Goal: Task Accomplishment & Management: Use online tool/utility

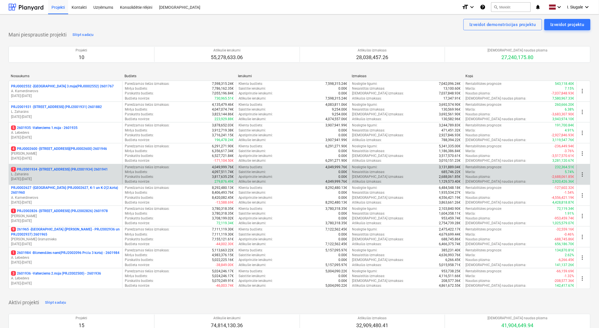
click at [73, 173] on p "L. Zaharāns" at bounding box center [65, 174] width 109 height 5
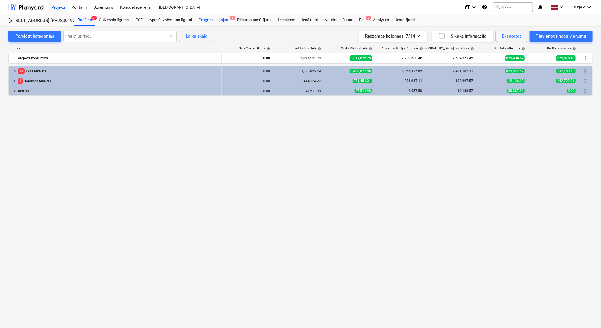
click at [221, 20] on div "Progresa ziņojumi 5" at bounding box center [214, 19] width 38 height 11
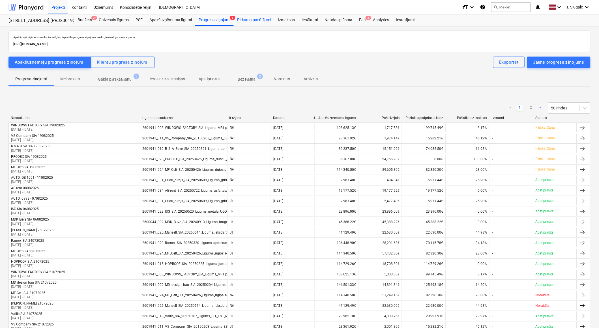
click at [256, 19] on div "Pirkuma pasūtījumi" at bounding box center [254, 19] width 41 height 11
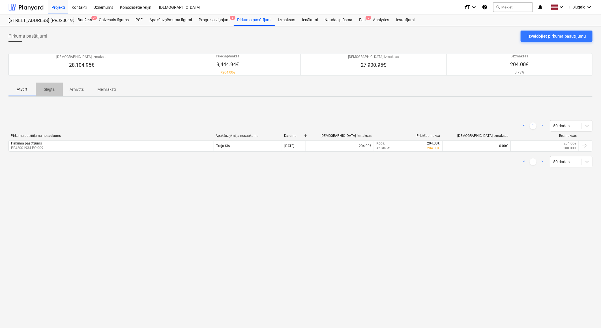
click at [47, 88] on p "Slēgts" at bounding box center [49, 90] width 14 height 6
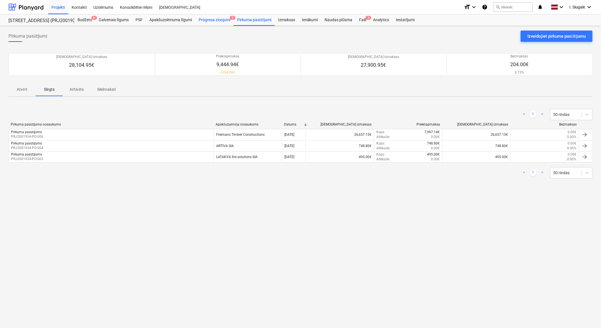
click at [209, 21] on div "Progresa ziņojumi 5" at bounding box center [214, 19] width 38 height 11
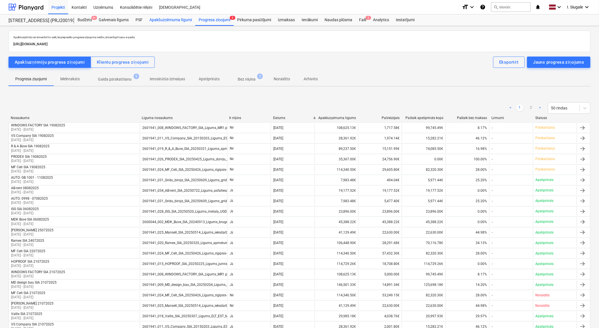
click at [185, 21] on div "Apakšuzņēmuma līgumi" at bounding box center [170, 19] width 49 height 11
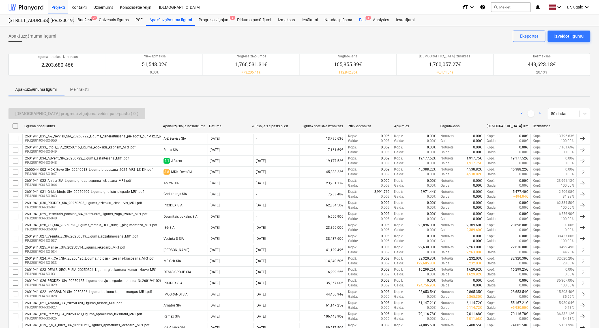
click at [362, 21] on div "Faili 2" at bounding box center [362, 19] width 14 height 11
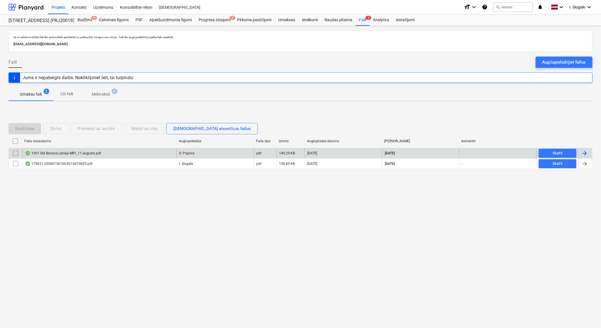
click at [94, 152] on div "1001 SIA Bonava Latvija MR1_11.augusts.pdf" at bounding box center [63, 153] width 76 height 5
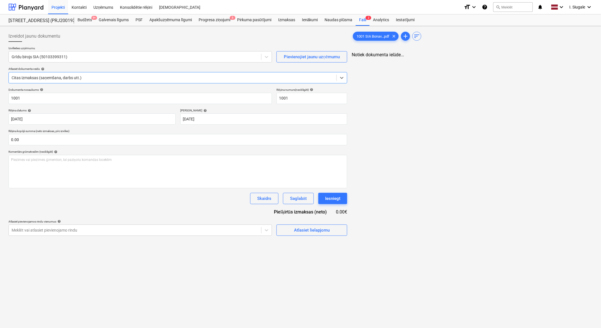
type input "1001"
type input "[DATE]"
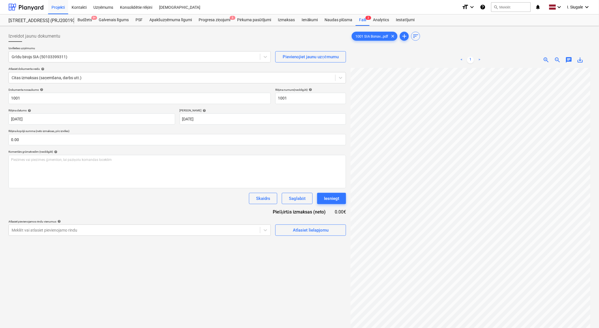
scroll to position [57, 58]
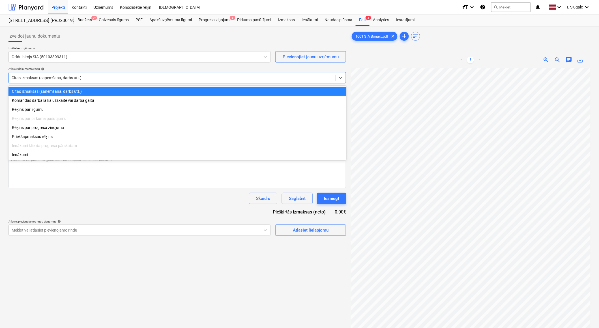
click at [78, 76] on div at bounding box center [172, 78] width 321 height 6
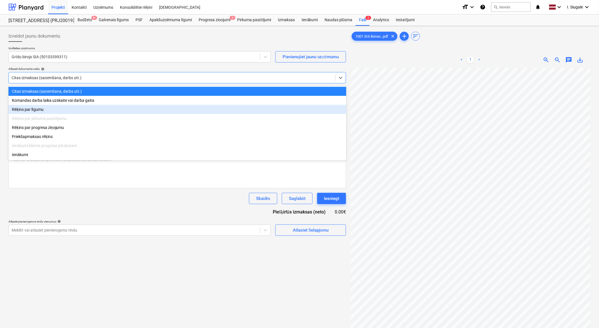
click at [59, 109] on div "Rēķins par līgumu" at bounding box center [177, 109] width 338 height 9
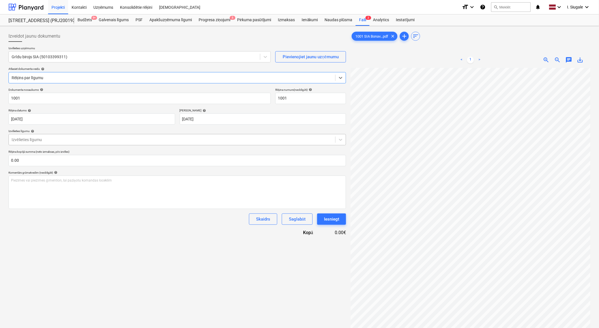
click at [101, 137] on div at bounding box center [172, 140] width 321 height 6
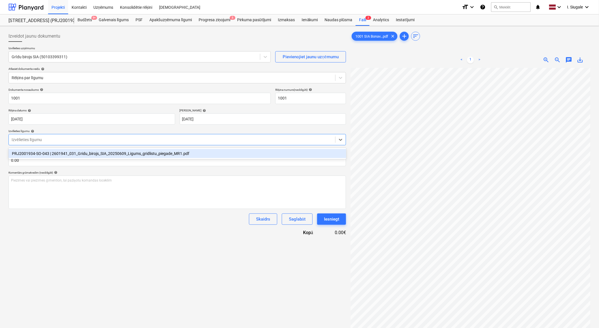
click at [79, 154] on div "PRJ2001934-SO-043 | 2601941_031_Gridu_birojs_SIA_20250609_Ligums_gridlistu_pieg…" at bounding box center [177, 153] width 338 height 9
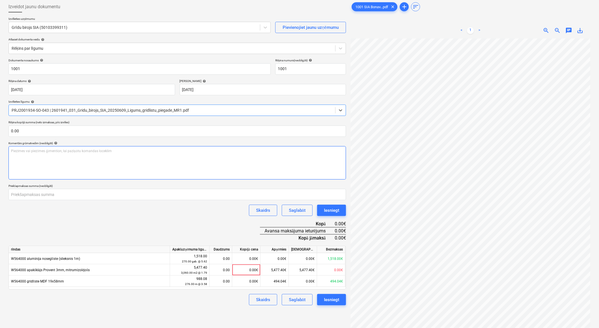
scroll to position [57, 0]
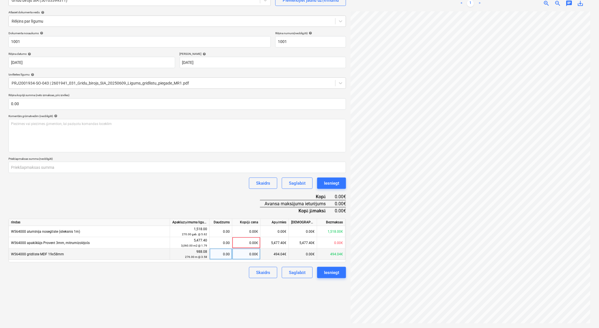
click at [224, 258] on div "0.00" at bounding box center [221, 254] width 18 height 11
type input "1"
click at [224, 274] on div "Skaidrs Saglabāt Iesniegt" at bounding box center [176, 272] width 337 height 11
drag, startPoint x: 216, startPoint y: 255, endPoint x: 235, endPoint y: 256, distance: 18.7
click at [0, 0] on div "W564000 grīdlīste MDF 19x58mm 988.08 276.00 m @ 3.58 1.00 3.58€ 494.04€ 0.00€ 4…" at bounding box center [0, 0] width 0 height 0
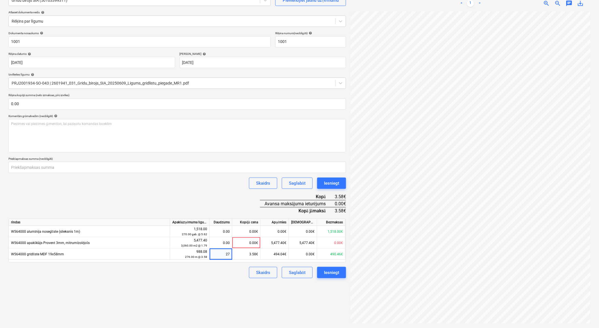
type input "276"
click at [204, 307] on div "Izveidot jaunu dokumentu Izvēlieties uzņēmumu Grīdu birojs SIA (50103399311) Pi…" at bounding box center [177, 149] width 342 height 354
click at [80, 165] on input "number" at bounding box center [176, 167] width 337 height 11
type input "494.04"
click at [89, 191] on div "Dokumenta nosaukums help 1001 Rēķina numurs (neobligāti) help 1001 Rēķina datum…" at bounding box center [176, 154] width 337 height 247
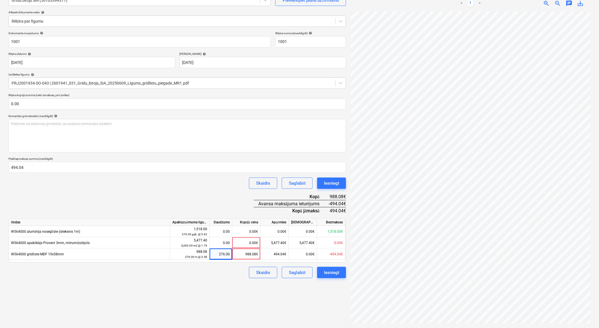
click at [221, 299] on div "Izveidot jaunu dokumentu Izvēlieties uzņēmumu Grīdu birojs SIA (50103399311) Pi…" at bounding box center [177, 149] width 342 height 354
click at [37, 102] on input "text" at bounding box center [176, 103] width 337 height 11
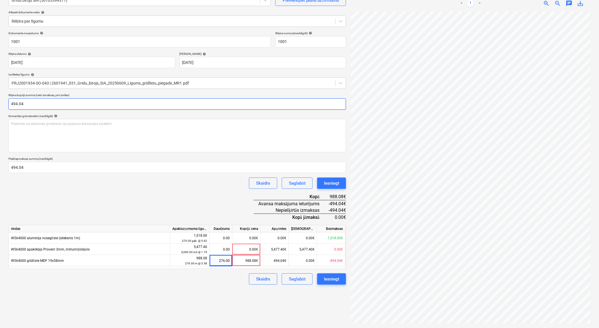
type input "494.04"
click at [49, 193] on div "Dokumenta nosaukums help 1001 Rēķina numurs (neobligāti) help 1001 Rēķina datum…" at bounding box center [176, 158] width 337 height 254
drag, startPoint x: 34, startPoint y: 104, endPoint x: 6, endPoint y: 100, distance: 27.9
click at [6, 100] on div "Izveidot jaunu dokumentu Izvēlieties uzņēmumu Grīdu birojs SIA (50103399311) Pi…" at bounding box center [177, 149] width 342 height 354
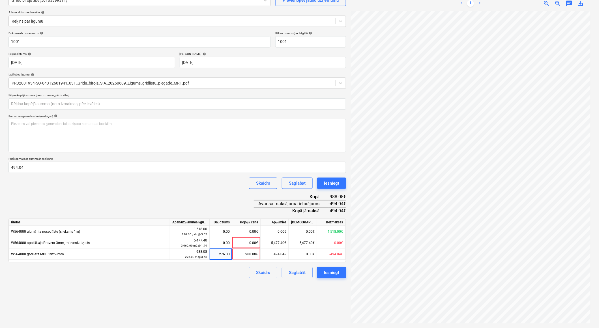
type input "0.00"
click at [111, 191] on div "Dokumenta nosaukums help 1001 Rēķina numurs (neobligāti) help 1001 Rēķina datum…" at bounding box center [176, 154] width 337 height 247
click at [94, 195] on div "Dokumenta nosaukums help 1001 Rēķina numurs (neobligāti) help 1001 Rēķina datum…" at bounding box center [176, 154] width 337 height 247
click at [117, 199] on div "Dokumenta nosaukums help 1001 Rēķina numurs (neobligāti) help 1001 Rēķina datum…" at bounding box center [176, 154] width 337 height 247
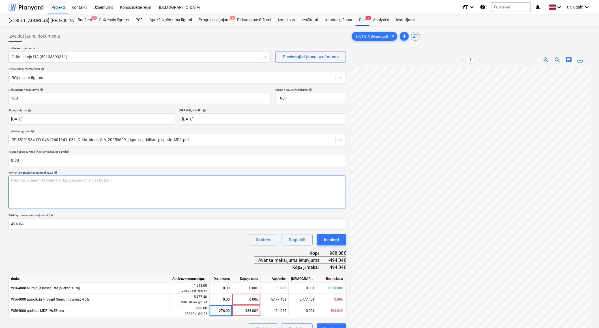
scroll to position [31, 0]
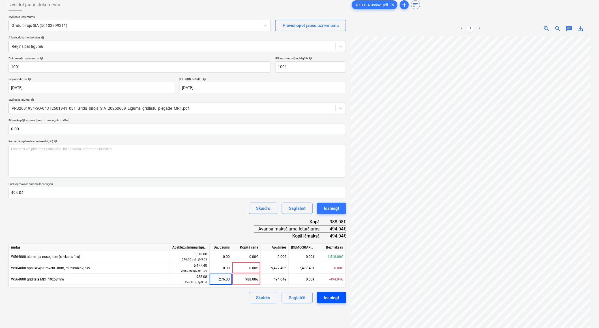
click at [331, 300] on div "Iesniegt" at bounding box center [331, 297] width 15 height 7
click at [86, 214] on div "Dokumenta nosaukums help 1001 Rēķina numurs (neobligāti) help 1001 Rēķina datum…" at bounding box center [176, 180] width 337 height 247
click at [227, 309] on div "Izveidot jaunu dokumentu Izvēlieties uzņēmumu Grīdu birojs SIA (50103399311) Pi…" at bounding box center [177, 174] width 342 height 354
click at [241, 268] on div "0.00€" at bounding box center [246, 267] width 28 height 11
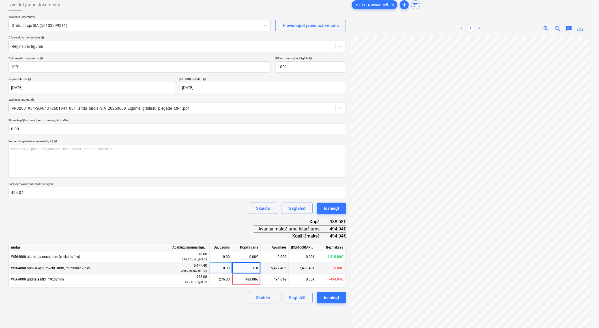
type input "0.00"
click at [221, 297] on div "Skaidrs Saglabāt Iesniegt" at bounding box center [176, 297] width 337 height 11
click at [236, 321] on div "Izveidot jaunu dokumentu Izvēlieties uzņēmumu Grīdu birojs SIA (50103399311) Pi…" at bounding box center [177, 174] width 342 height 354
click at [330, 298] on div "Iesniegt" at bounding box center [331, 297] width 15 height 7
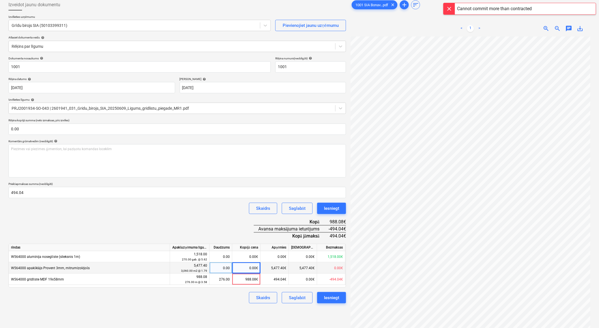
click at [210, 309] on div "Izveidot jaunu dokumentu Izvēlieties uzņēmumu Grīdu birojs SIA (50103399311) Pi…" at bounding box center [177, 174] width 342 height 354
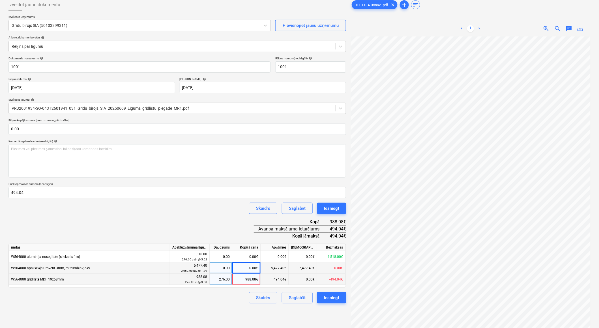
click at [208, 280] on div "988.08 276.00 m @ 3.58" at bounding box center [190, 279] width 40 height 11
click at [214, 279] on div "276.00" at bounding box center [221, 279] width 18 height 11
type input "138"
click at [218, 305] on div "Izveidot jaunu dokumentu Izvēlieties uzņēmumu Grīdu birojs SIA (50103399311) Pi…" at bounding box center [177, 174] width 342 height 354
click at [217, 279] on div "138.00" at bounding box center [221, 279] width 18 height 11
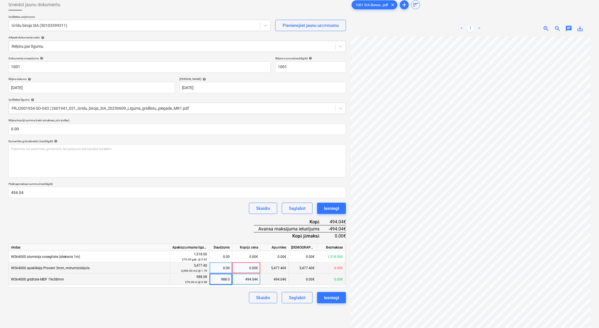
type input "988.08"
click at [204, 208] on div "Skaidrs Saglabāt Iesniegt" at bounding box center [176, 208] width 337 height 11
drag, startPoint x: 213, startPoint y: 281, endPoint x: 231, endPoint y: 281, distance: 18.4
click at [231, 281] on div "988.08" at bounding box center [221, 279] width 23 height 11
type input "276"
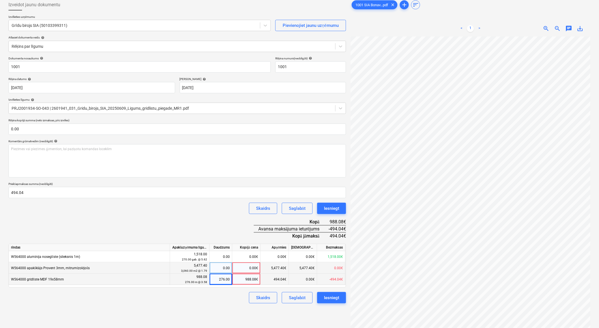
click at [210, 298] on div "Skaidrs Saglabāt Iesniegt" at bounding box center [176, 297] width 337 height 11
click at [333, 209] on div "Iesniegt" at bounding box center [331, 208] width 15 height 7
click at [190, 211] on div "Skaidrs Saglabāt Iesniegt" at bounding box center [176, 208] width 337 height 11
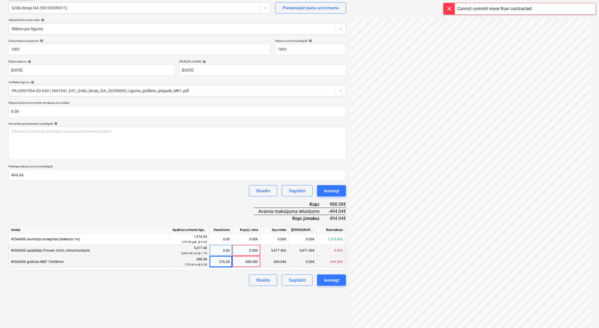
scroll to position [57, 0]
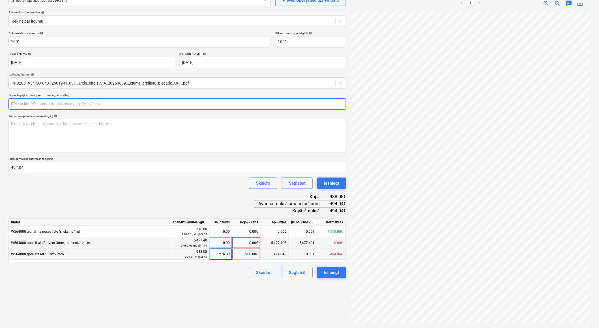
click at [27, 105] on input "text" at bounding box center [176, 103] width 337 height 11
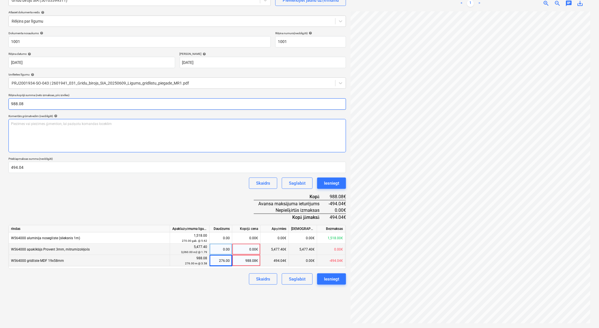
type input "988.08"
click at [38, 127] on div "Piezīmes vai piezīmes @mention, lai paziņotu komandas loceklim ﻿" at bounding box center [176, 135] width 337 height 33
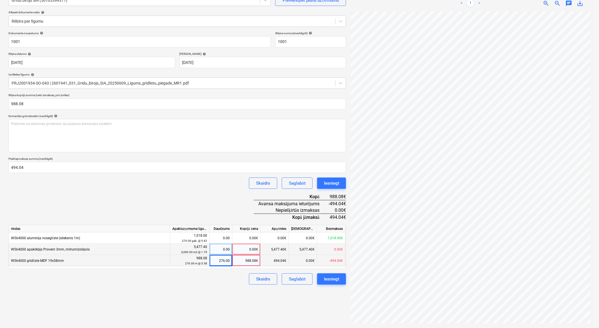
click at [117, 208] on div "Dokumenta nosaukums help 1001 Rēķina numurs (neobligāti) help 1001 Rēķina datum…" at bounding box center [176, 158] width 337 height 254
click at [126, 187] on div "Skaidrs Saglabāt Iesniegt" at bounding box center [176, 183] width 337 height 11
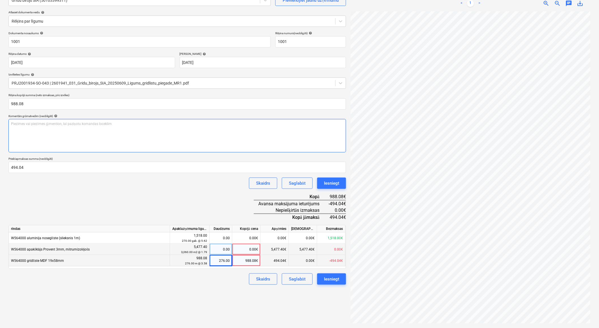
click at [119, 137] on div "Piezīmes vai piezīmes @mention, lai paziņotu komandas loceklim ﻿" at bounding box center [176, 135] width 337 height 33
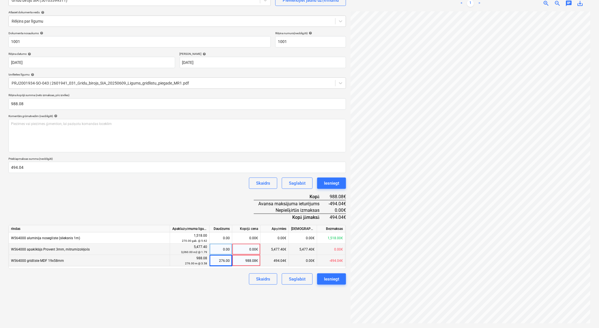
click at [155, 295] on div "Izveidot jaunu dokumentu Izvēlieties uzņēmumu Grīdu birojs SIA (50103399311) Pi…" at bounding box center [177, 149] width 342 height 354
click at [330, 283] on div "Iesniegt" at bounding box center [331, 278] width 15 height 7
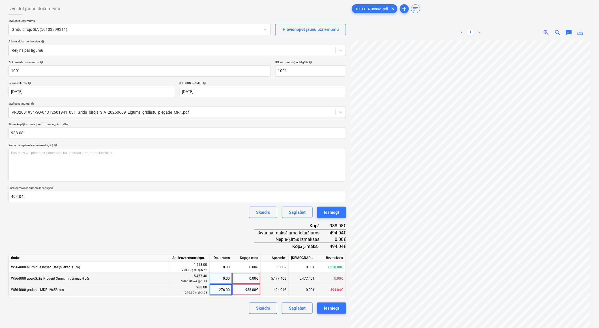
scroll to position [0, 0]
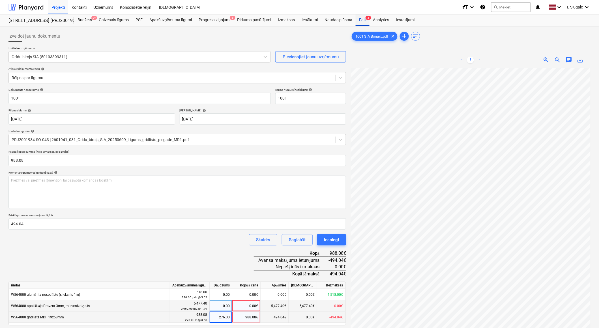
click at [362, 18] on div "Faili 2" at bounding box center [362, 19] width 14 height 11
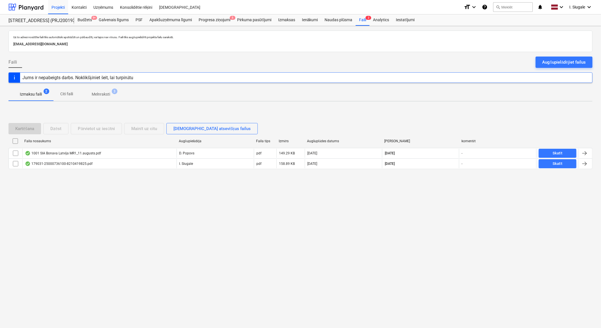
click at [104, 94] on p "Melnraksti" at bounding box center [101, 94] width 18 height 6
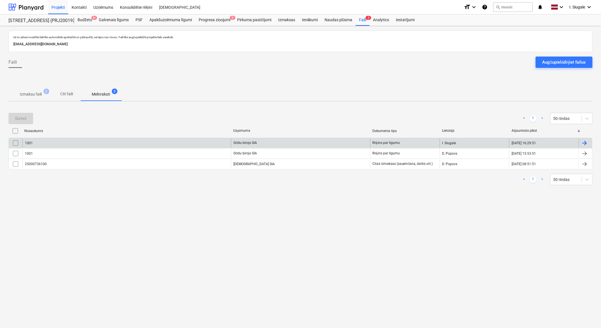
click at [15, 143] on input "checkbox" at bounding box center [15, 143] width 9 height 9
click at [27, 116] on button "Dzēst" at bounding box center [20, 118] width 25 height 11
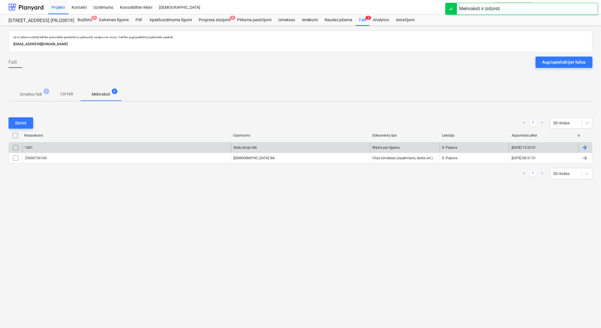
click at [163, 148] on div "1001" at bounding box center [126, 147] width 208 height 9
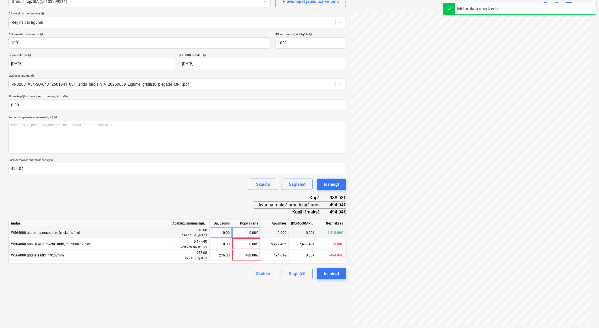
scroll to position [57, 0]
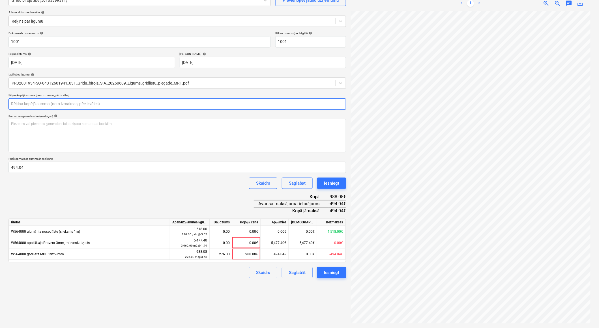
click at [27, 105] on input "text" at bounding box center [176, 103] width 337 height 11
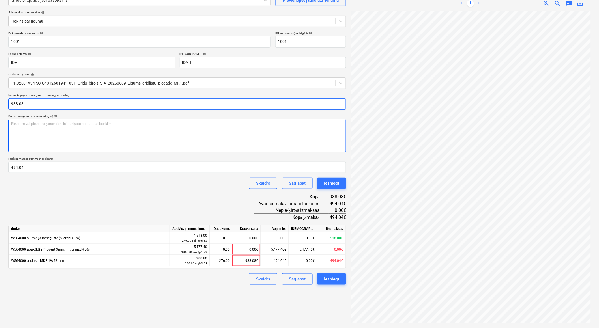
type input "988.08"
click at [46, 135] on div "Piezīmes vai piezīmes @mention, lai paziņotu komandas loceklim ﻿" at bounding box center [176, 135] width 337 height 33
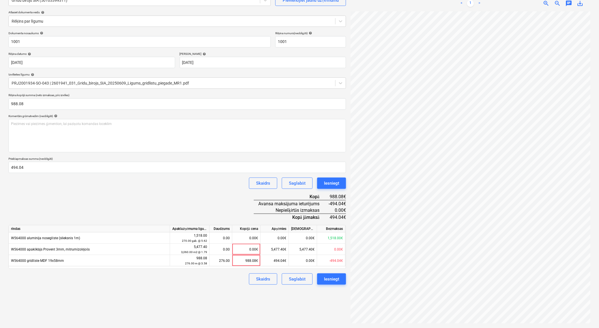
click at [97, 194] on div "Dokumenta nosaukums help 1001 Rēķina numurs (neobligāti) help 1001 Rēķina datum…" at bounding box center [176, 158] width 337 height 254
click at [213, 280] on div "Skaidrs Saglabāt Iesniegt" at bounding box center [176, 278] width 337 height 11
click at [337, 278] on div "Iesniegt" at bounding box center [331, 278] width 15 height 7
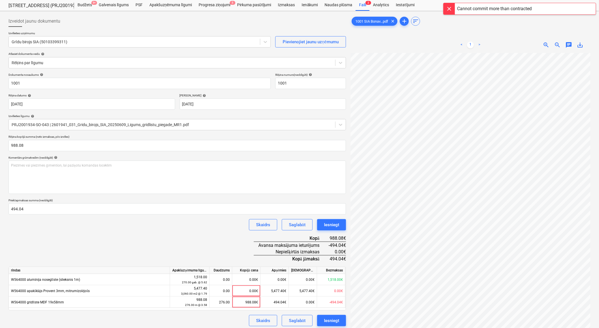
scroll to position [0, 0]
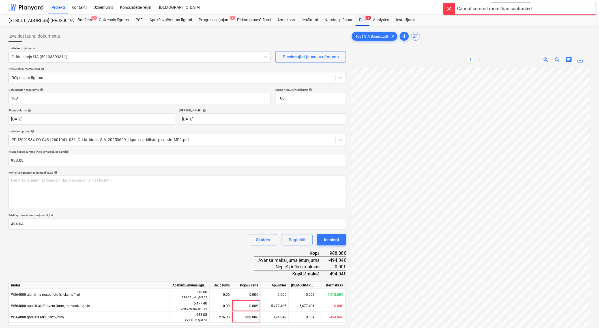
click at [359, 19] on div "Faili 2" at bounding box center [362, 19] width 14 height 11
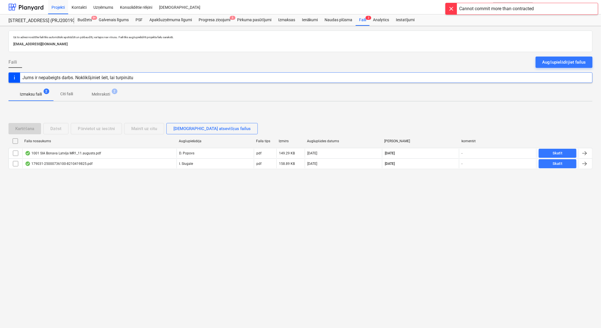
click at [143, 216] on div "Uz šo adresi nosūtītie faili tiks automātiski apstrādāti un pārbaudīti, vai taj…" at bounding box center [300, 177] width 601 height 302
click at [108, 91] on span "Melnraksti 2" at bounding box center [100, 94] width 41 height 10
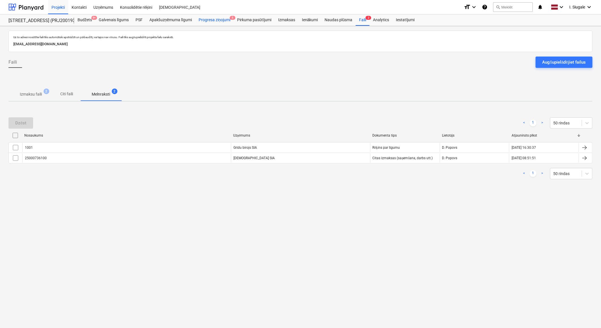
click at [213, 19] on div "Progresa ziņojumi 5" at bounding box center [214, 19] width 38 height 11
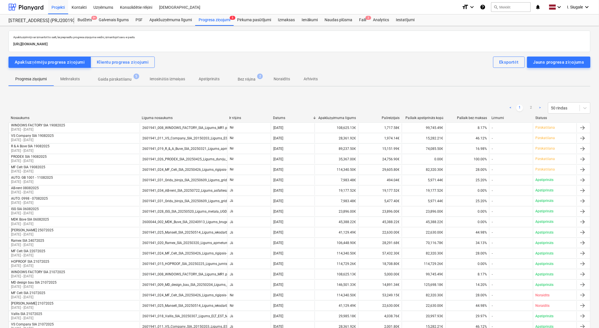
click at [123, 78] on p "Gaida pārskatīšanu" at bounding box center [115, 79] width 34 height 6
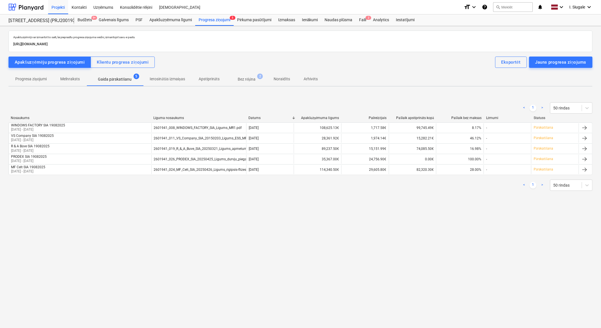
click at [245, 77] on p "Bez rēķina" at bounding box center [247, 79] width 18 height 6
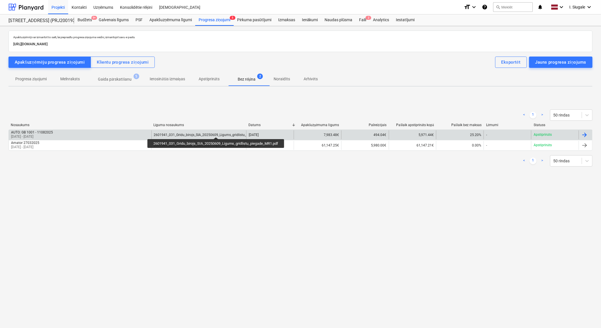
click at [217, 133] on div "2601941_031_Gridu_birojs_SIA_20250609_Ligums_gridlistu_piegade_MR1.pdf" at bounding box center [213, 135] width 119 height 4
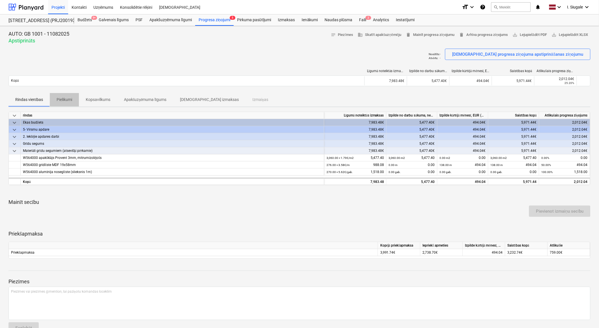
click at [68, 100] on p "Pielikumi" at bounding box center [65, 100] width 16 height 6
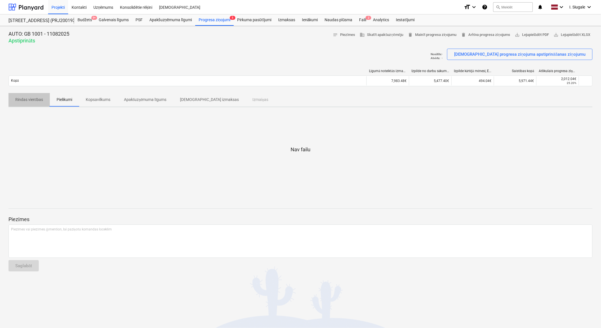
click at [33, 100] on p "Rindas vienības" at bounding box center [29, 100] width 28 height 6
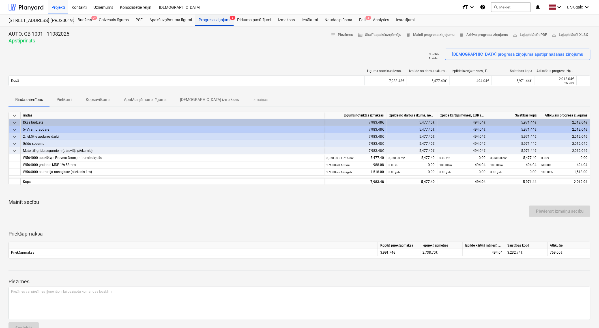
click at [219, 20] on div "Progresa ziņojumi 5" at bounding box center [214, 19] width 38 height 11
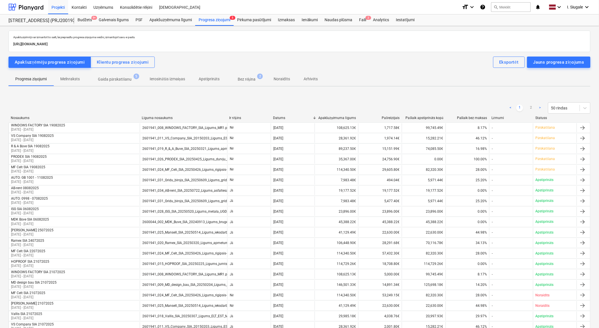
click at [74, 78] on p "Melnraksts" at bounding box center [70, 79] width 20 height 6
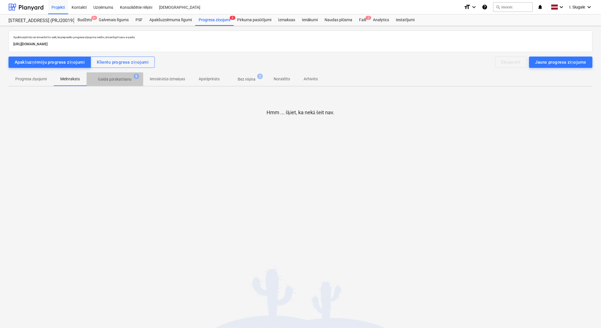
click at [122, 79] on p "Gaida pārskatīšanu" at bounding box center [115, 79] width 34 height 6
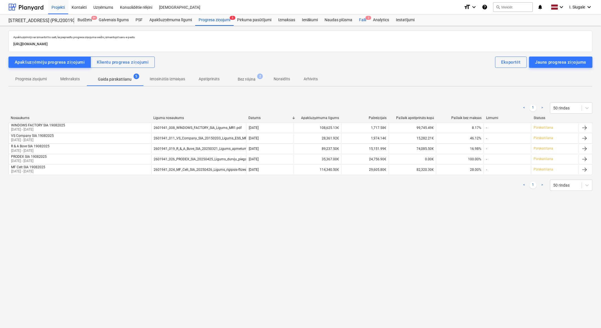
click at [365, 18] on span "2" at bounding box center [368, 18] width 6 height 4
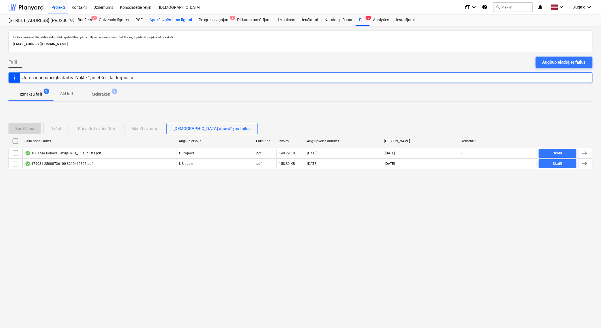
click at [184, 20] on div "Apakšuzņēmuma līgumi" at bounding box center [170, 19] width 49 height 11
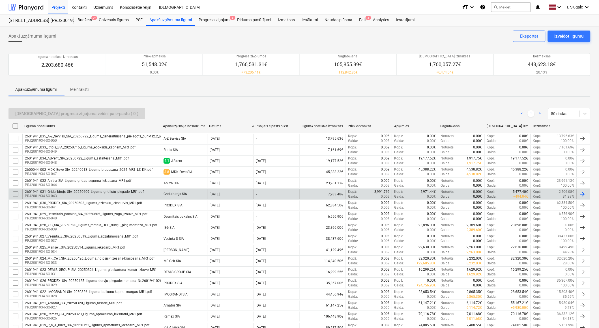
click at [148, 192] on div "2601941_031_Gridu_birojs_SIA_20250609_Ligums_gridlistu_piegade_MR1.pdf PRJ20019…" at bounding box center [91, 194] width 139 height 10
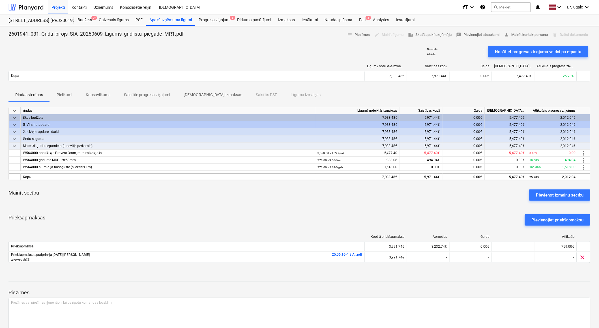
click at [64, 92] on p "Pielikumi" at bounding box center [65, 95] width 16 height 6
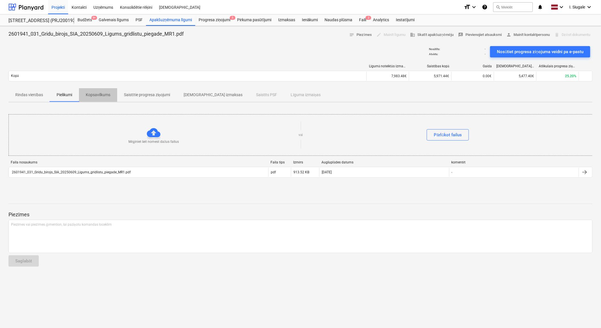
click at [96, 94] on p "Kopsavilkums" at bounding box center [98, 95] width 25 height 6
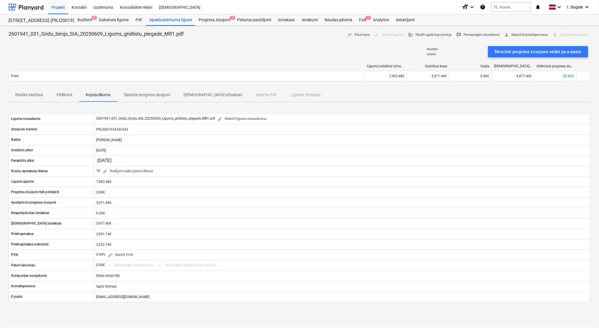
click at [146, 93] on p "Saistītie progresa ziņojumi" at bounding box center [147, 95] width 46 height 6
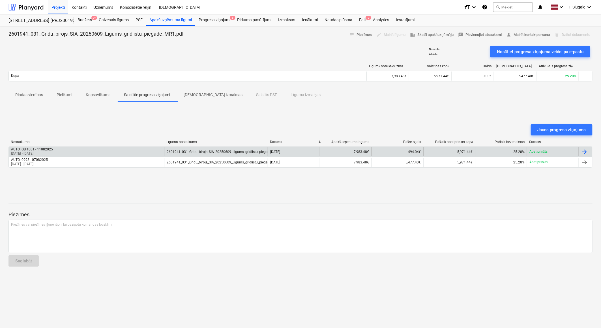
click at [94, 149] on div "AUTO: GB 1001 - 11082025 [DATE] - [DATE]" at bounding box center [86, 151] width 155 height 9
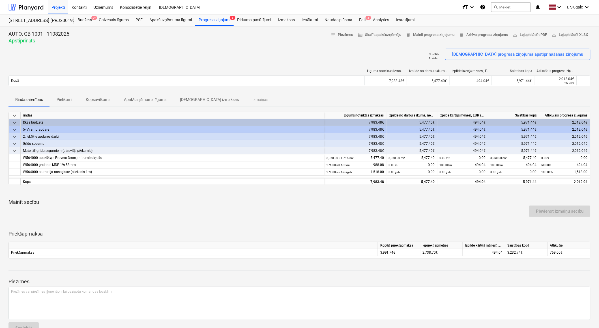
click at [66, 98] on p "Pielikumi" at bounding box center [65, 100] width 16 height 6
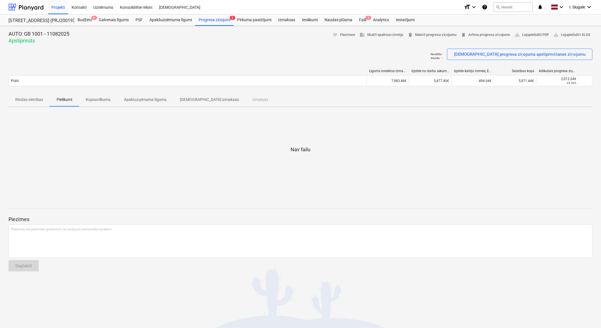
click at [29, 98] on p "Rindas vienības" at bounding box center [29, 100] width 28 height 6
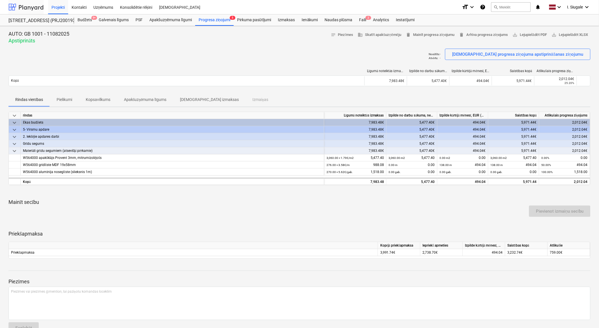
click at [32, 7] on div at bounding box center [25, 7] width 35 height 14
